Goal: Find specific page/section: Find specific page/section

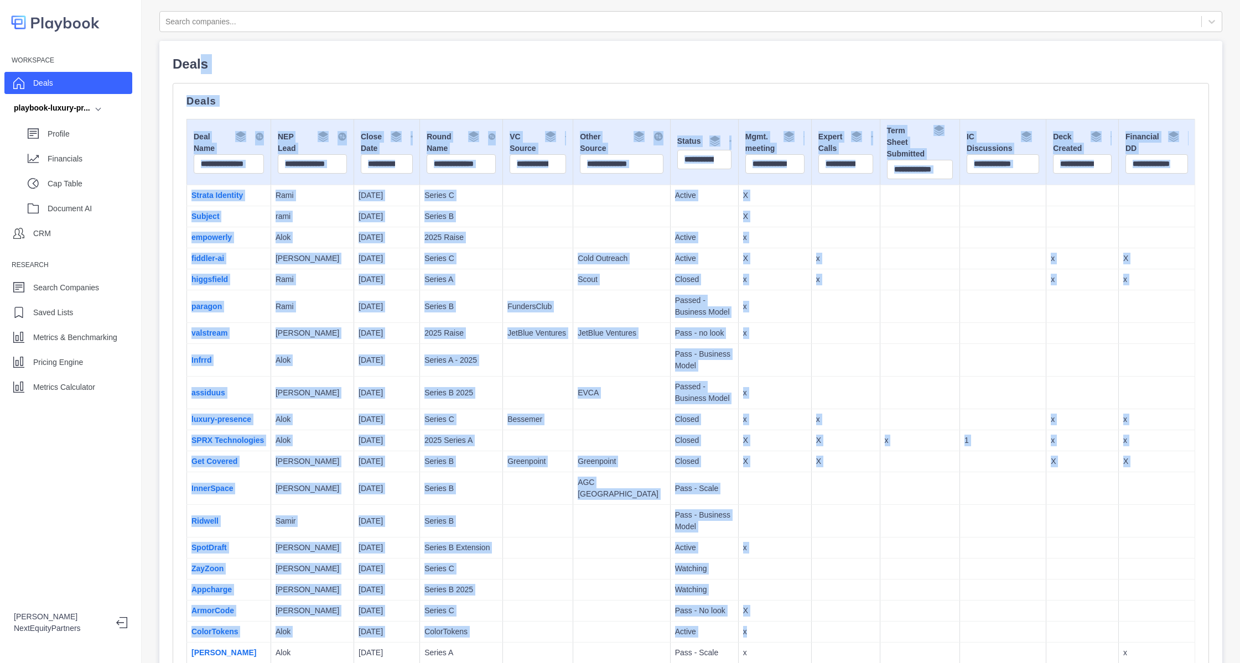
scroll to position [27, 0]
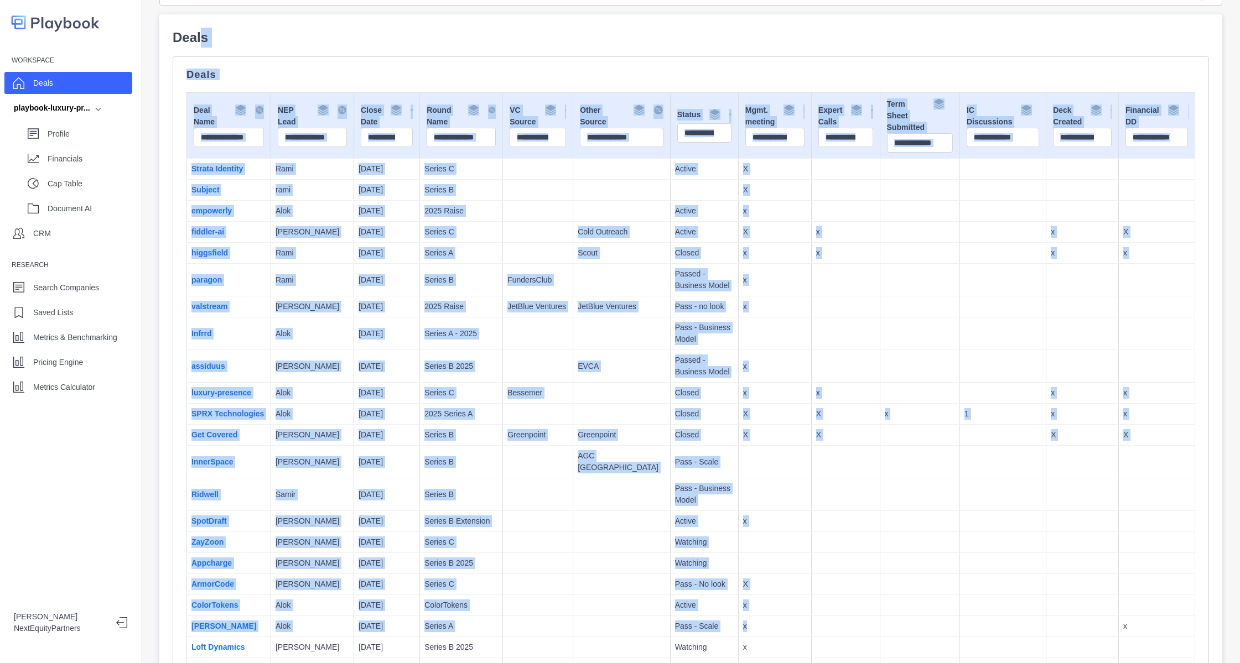
drag, startPoint x: 199, startPoint y: 51, endPoint x: 974, endPoint y: 631, distance: 968.6
click at [915, 546] on td at bounding box center [920, 542] width 80 height 21
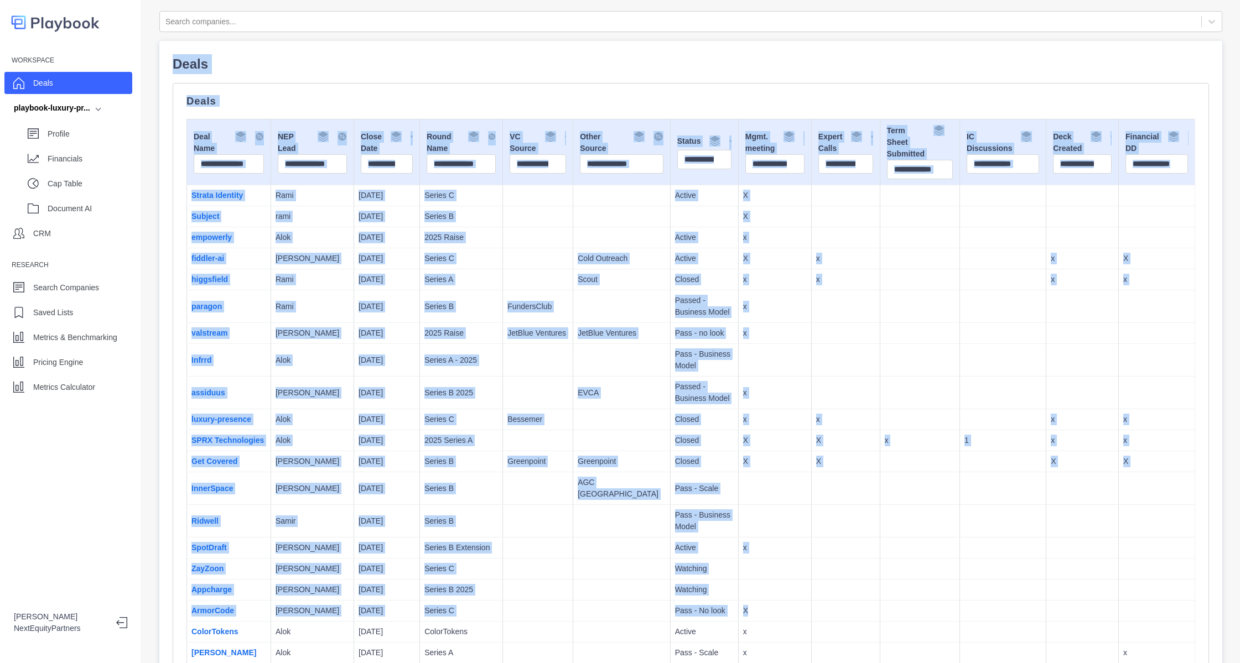
drag, startPoint x: 947, startPoint y: 582, endPoint x: 428, endPoint y: -27, distance: 799.6
click at [428, 0] on html "Workspace Deals playbook-luxury-pr... Profile Financials Cap Table Document AI …" at bounding box center [620, 331] width 1240 height 663
click at [880, 316] on td at bounding box center [920, 307] width 80 height 33
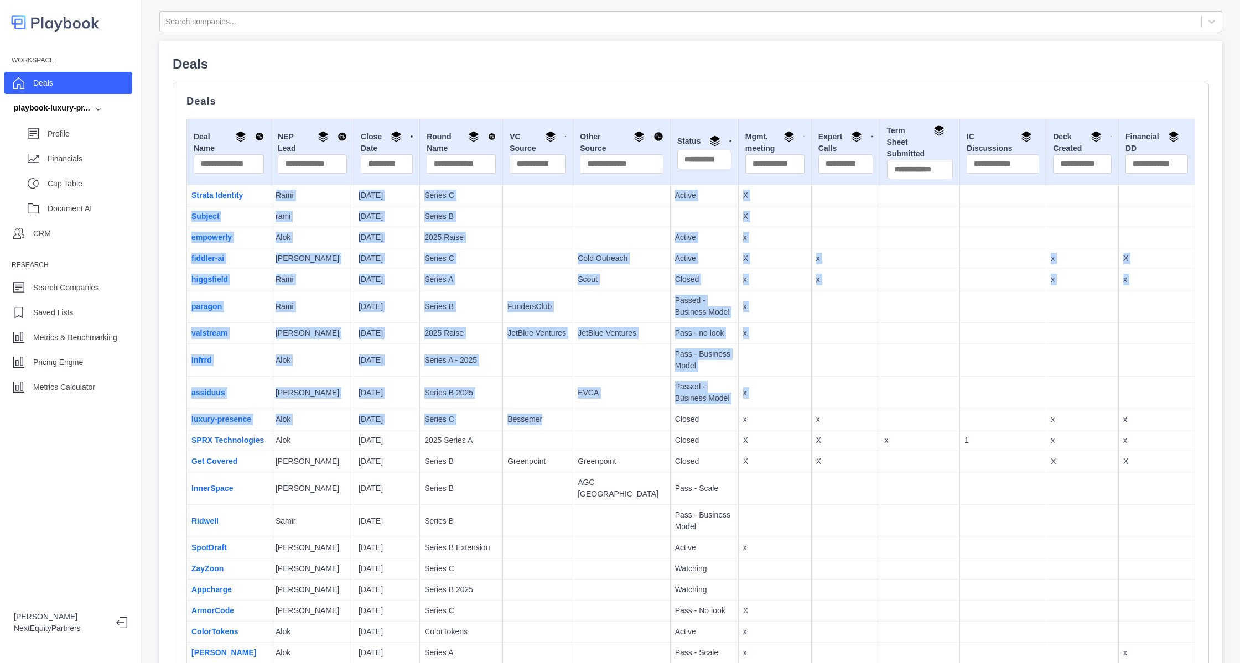
drag, startPoint x: 288, startPoint y: 221, endPoint x: 527, endPoint y: 419, distance: 309.7
click at [527, 419] on p "Bessemer" at bounding box center [537, 420] width 61 height 12
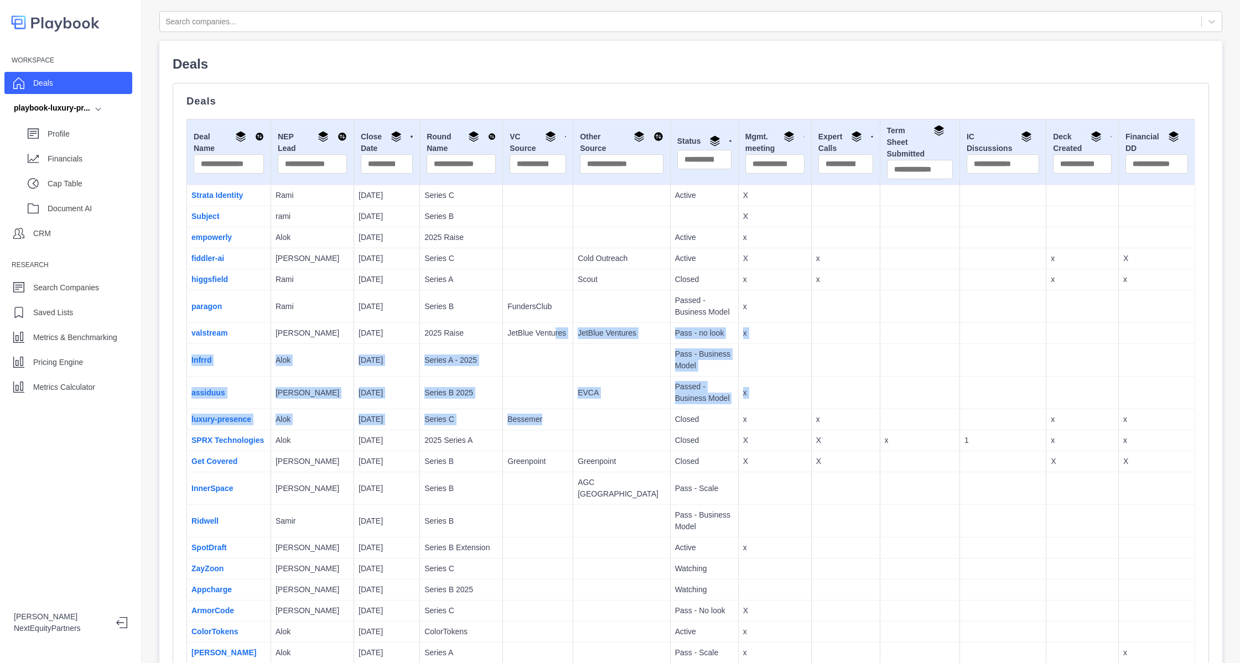
drag, startPoint x: 524, startPoint y: 414, endPoint x: 525, endPoint y: 333, distance: 81.3
click at [525, 333] on p "JetBlue Ventures" at bounding box center [537, 334] width 61 height 12
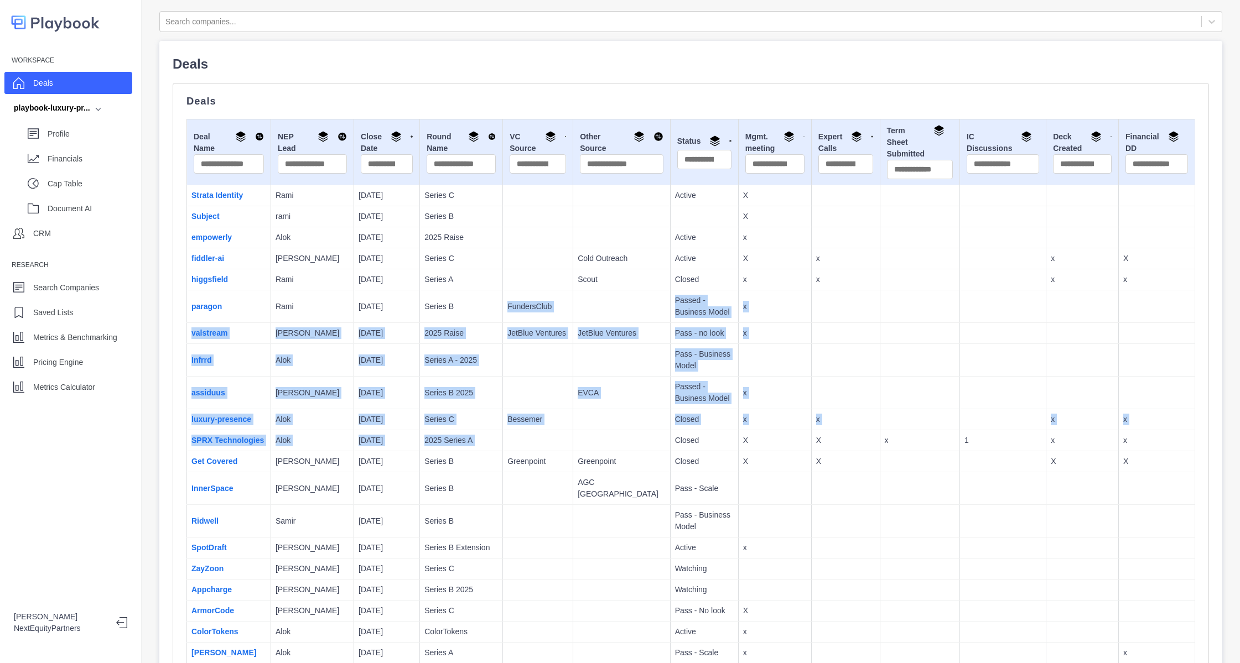
drag, startPoint x: 524, startPoint y: 385, endPoint x: 600, endPoint y: 463, distance: 108.8
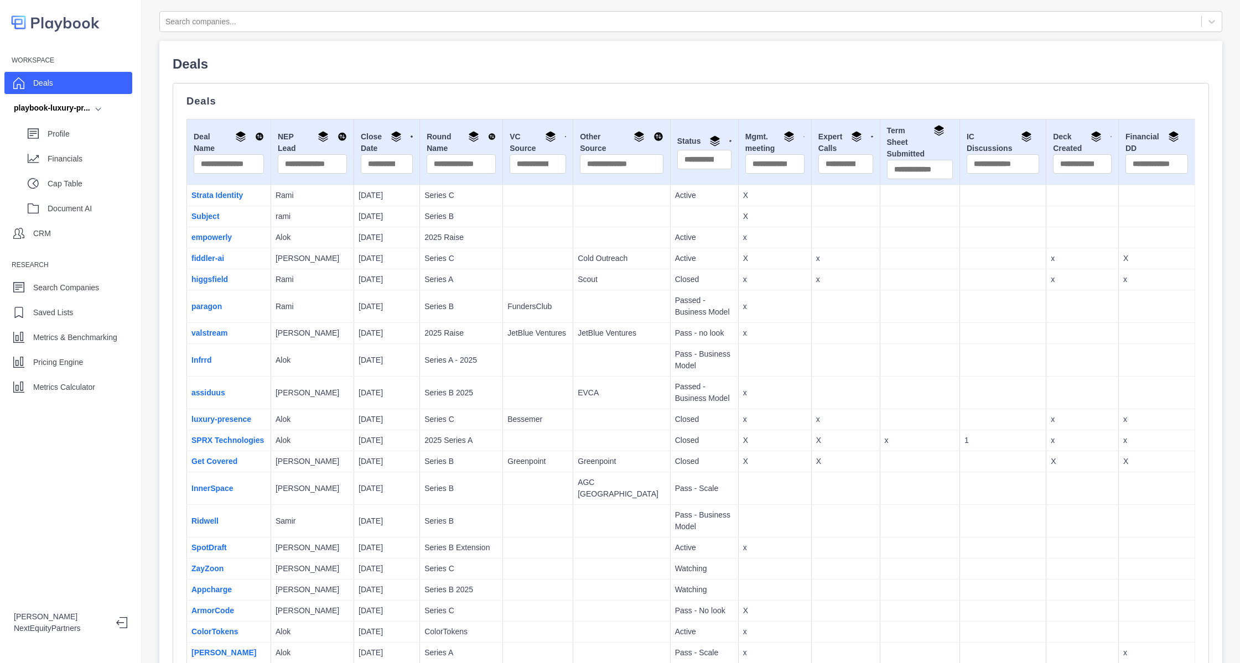
click at [603, 466] on td "Greenpoint" at bounding box center [621, 462] width 97 height 21
